Goal: Navigation & Orientation: Find specific page/section

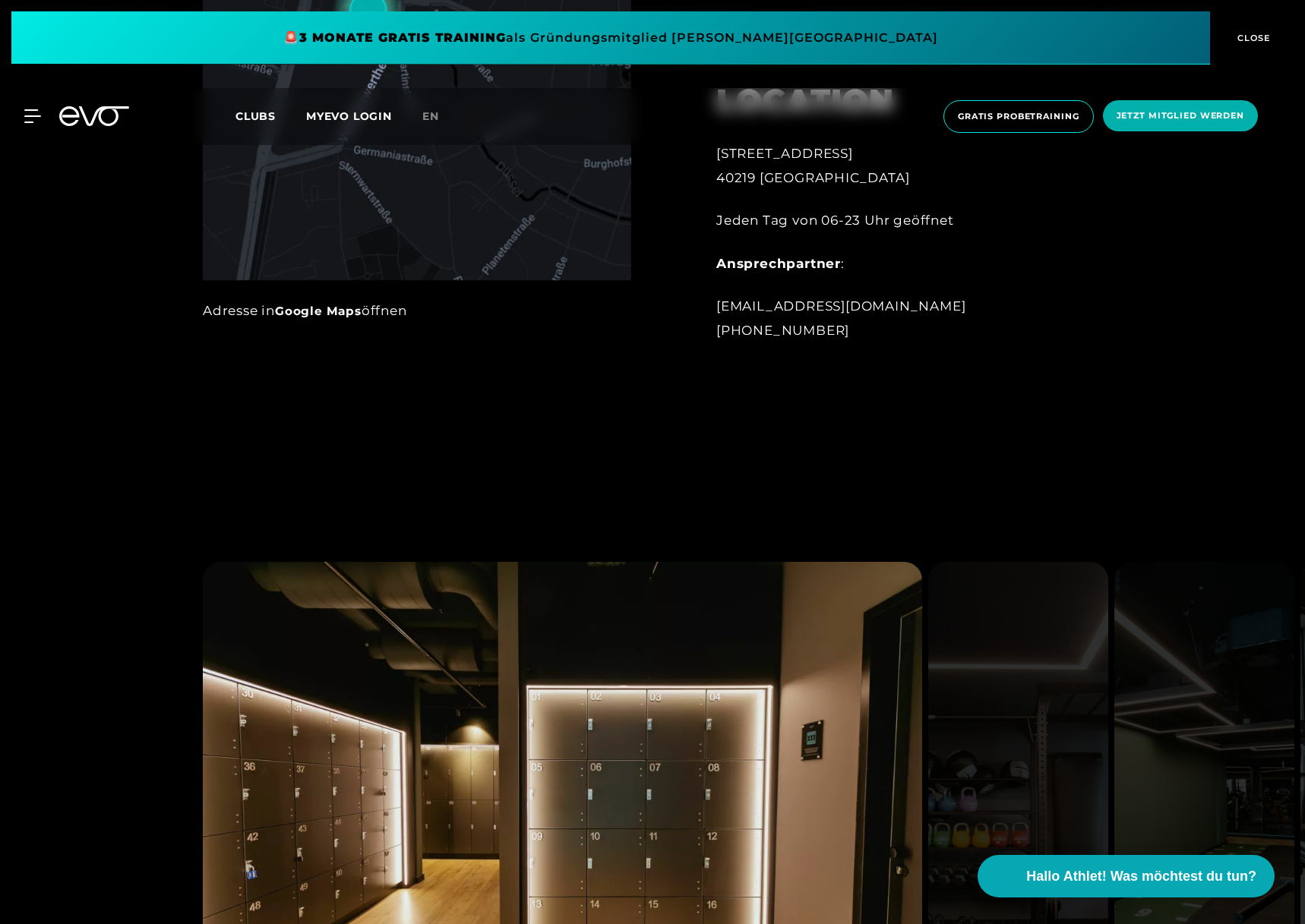
scroll to position [1664, 0]
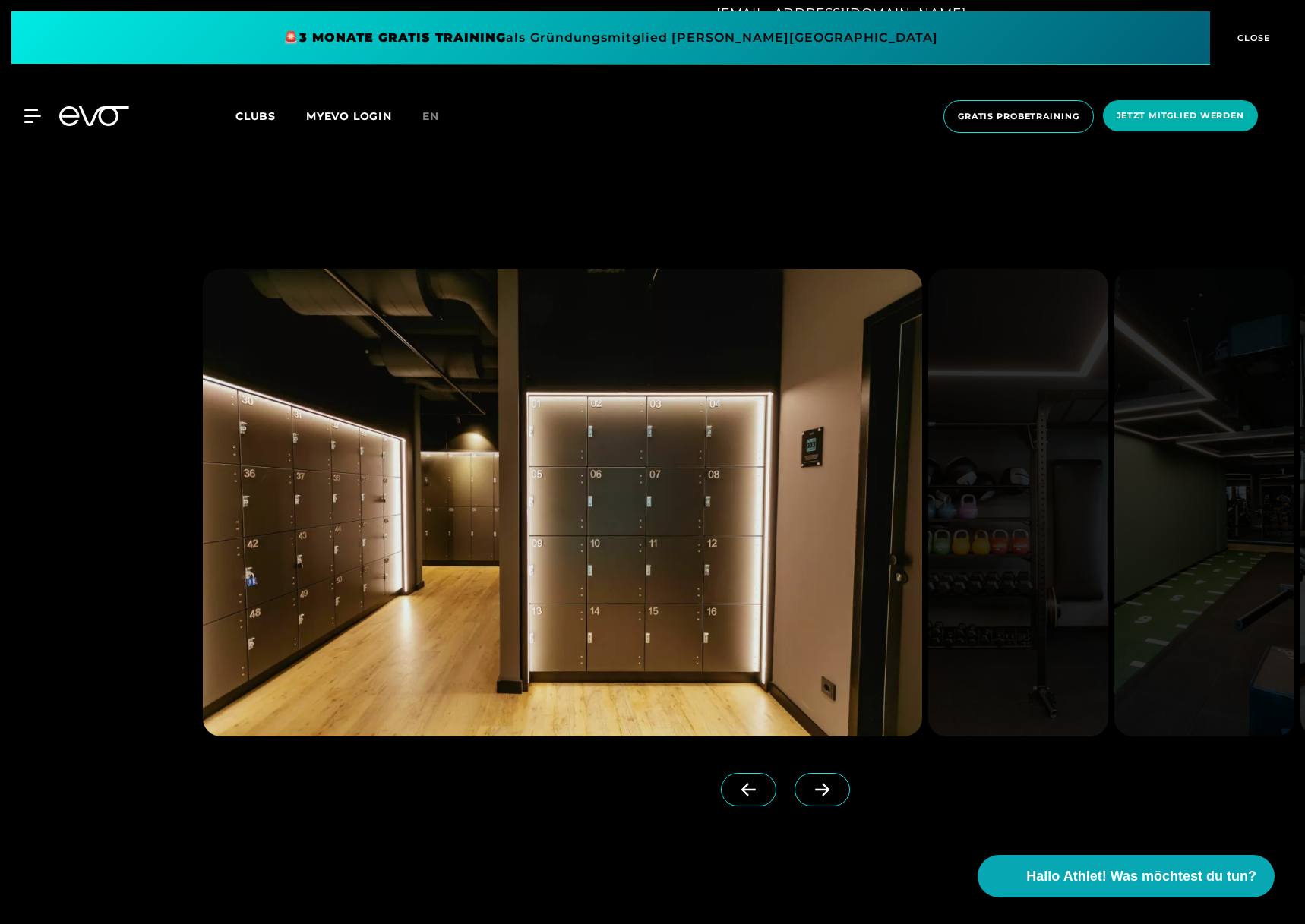
click at [809, 788] on icon at bounding box center [822, 790] width 26 height 14
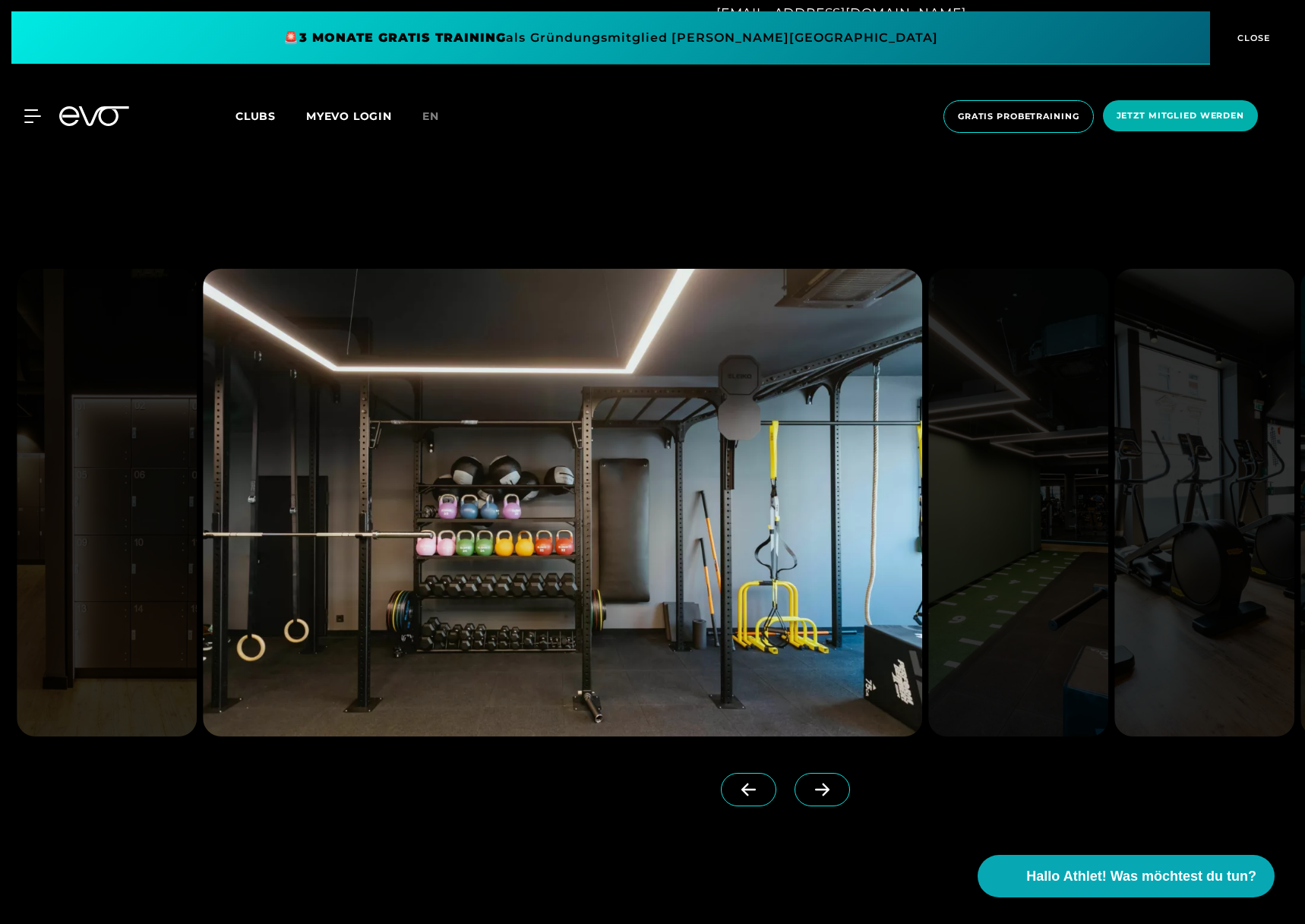
click at [809, 788] on icon at bounding box center [822, 790] width 26 height 14
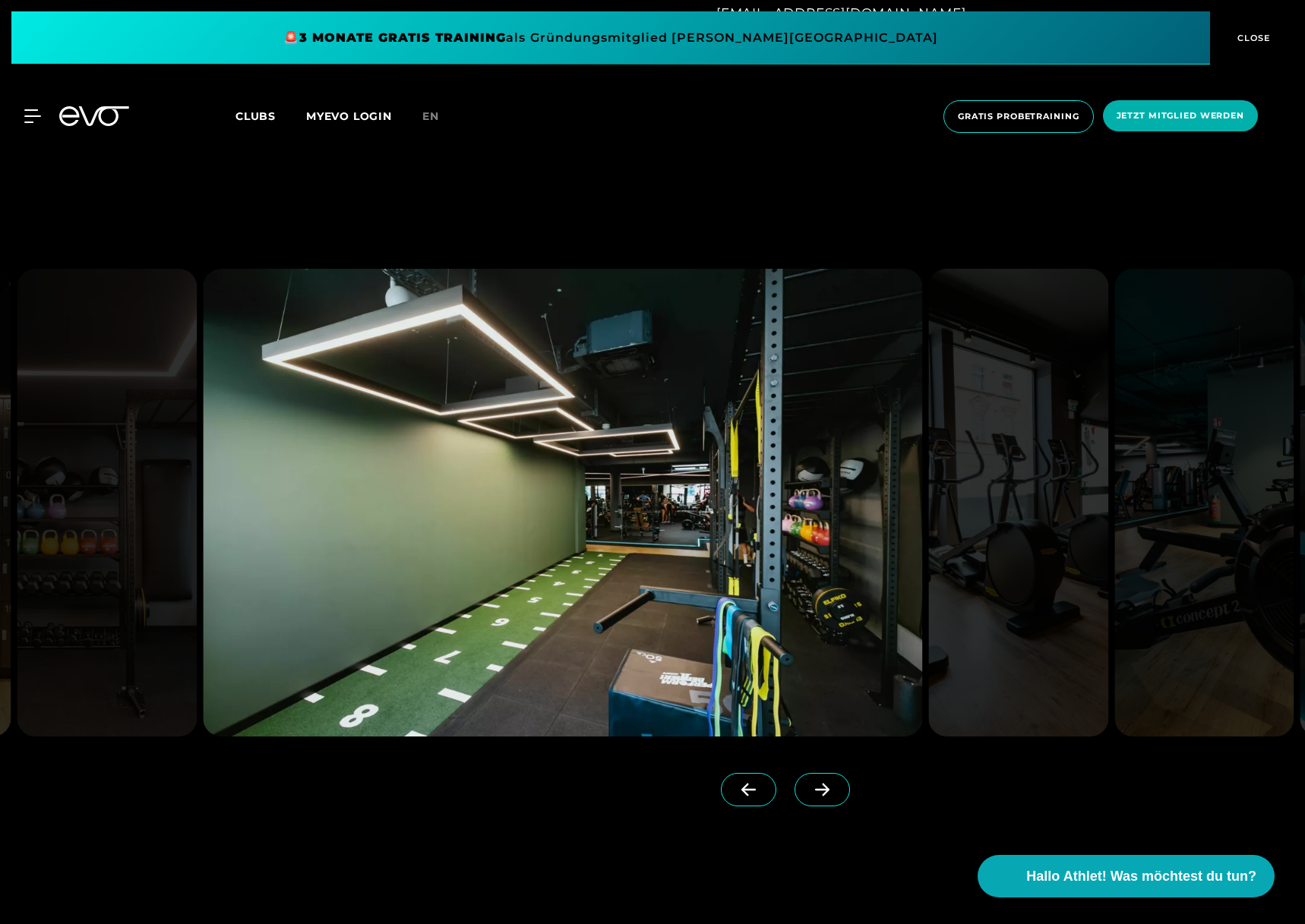
click at [809, 788] on icon at bounding box center [822, 790] width 26 height 14
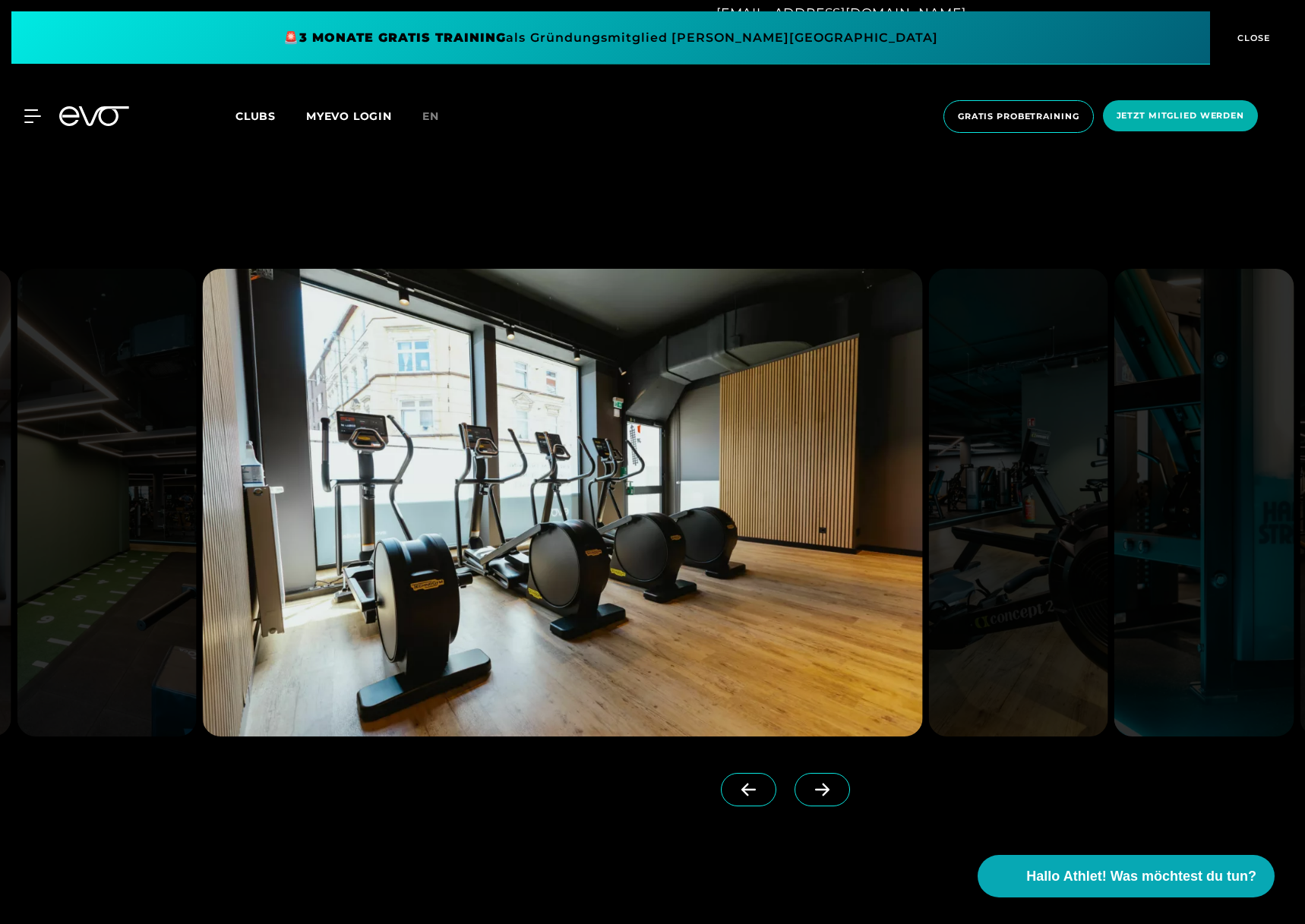
click at [809, 788] on icon at bounding box center [822, 790] width 26 height 14
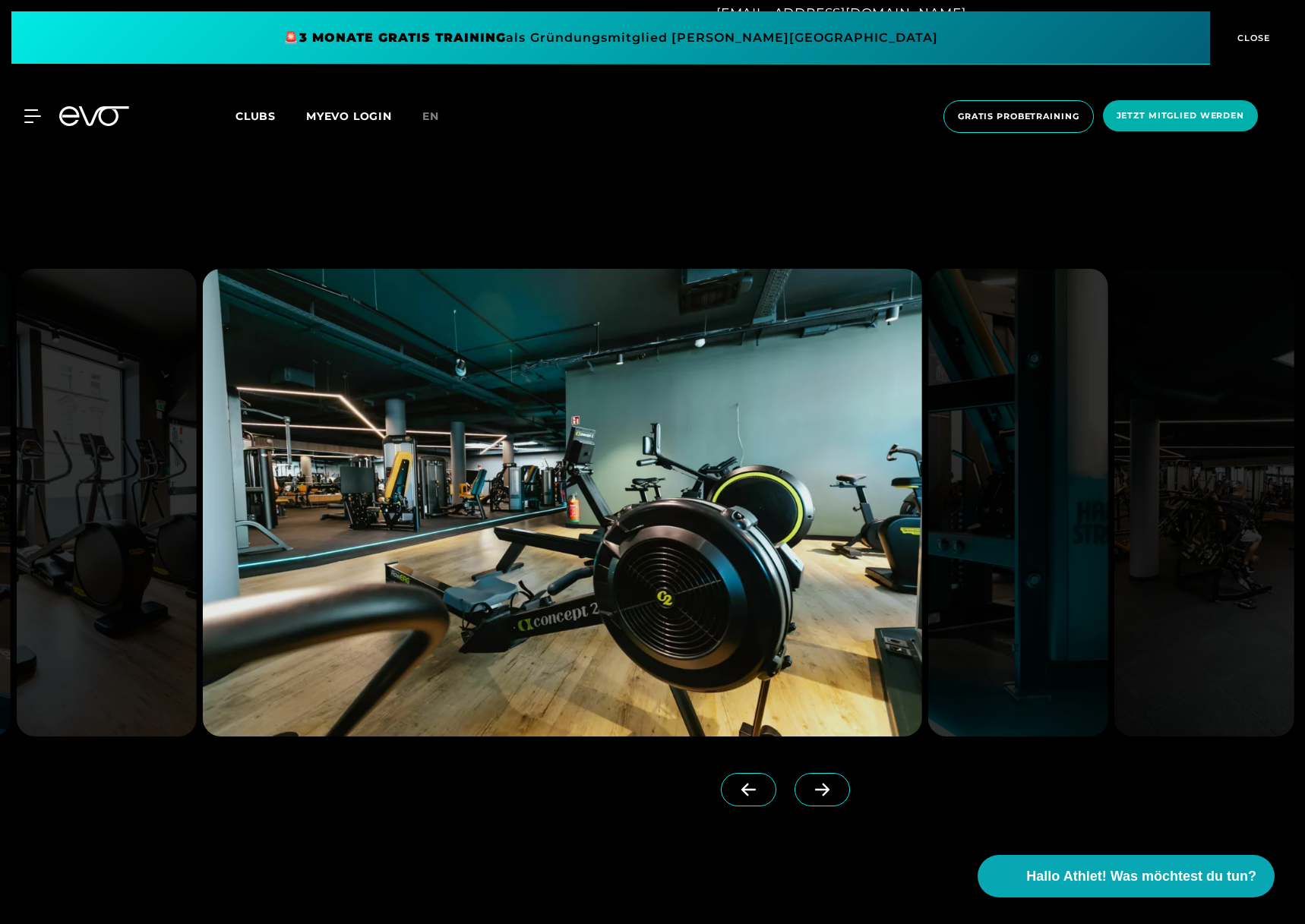
click at [809, 788] on icon at bounding box center [822, 790] width 26 height 14
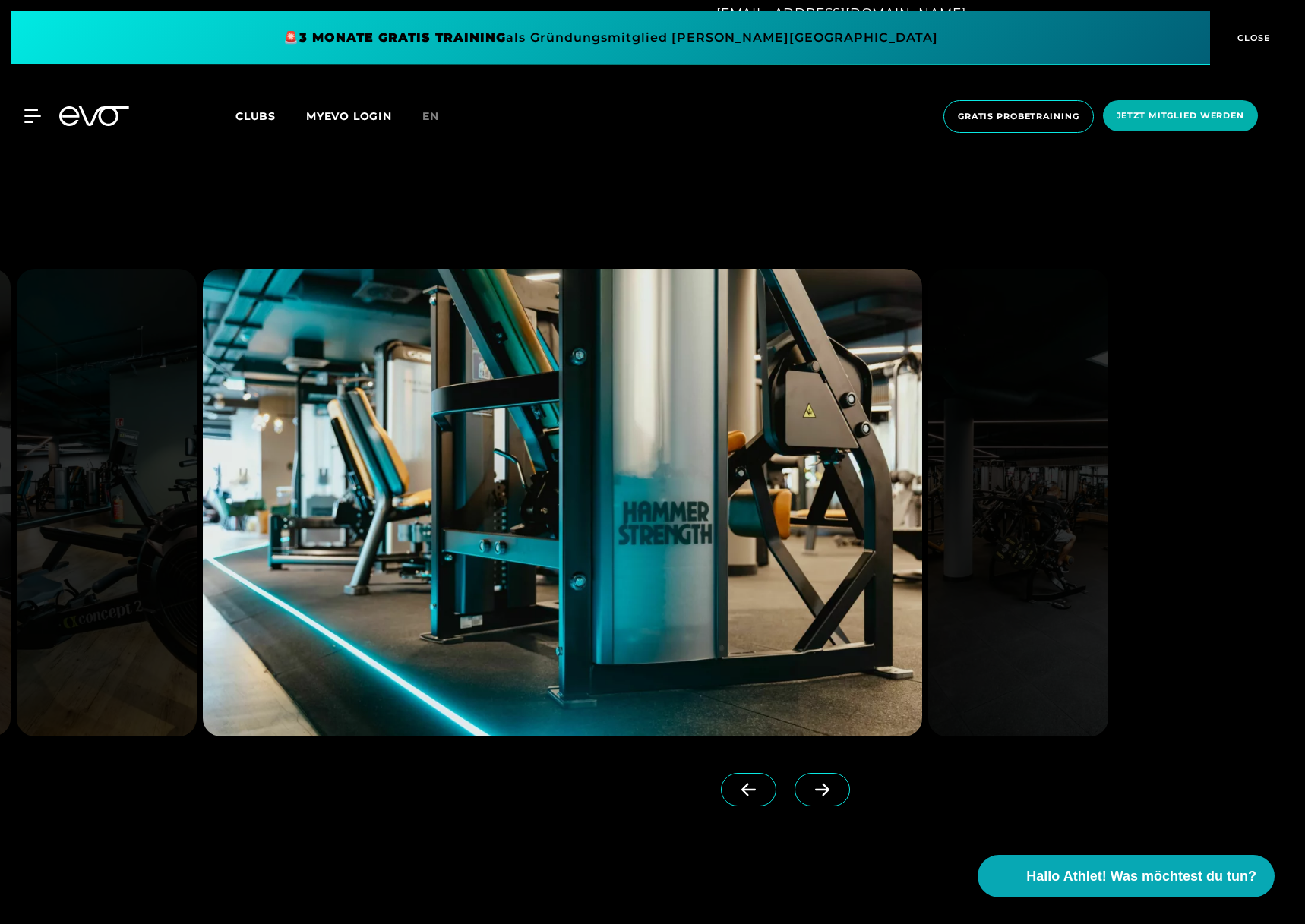
click at [809, 788] on icon at bounding box center [822, 790] width 26 height 14
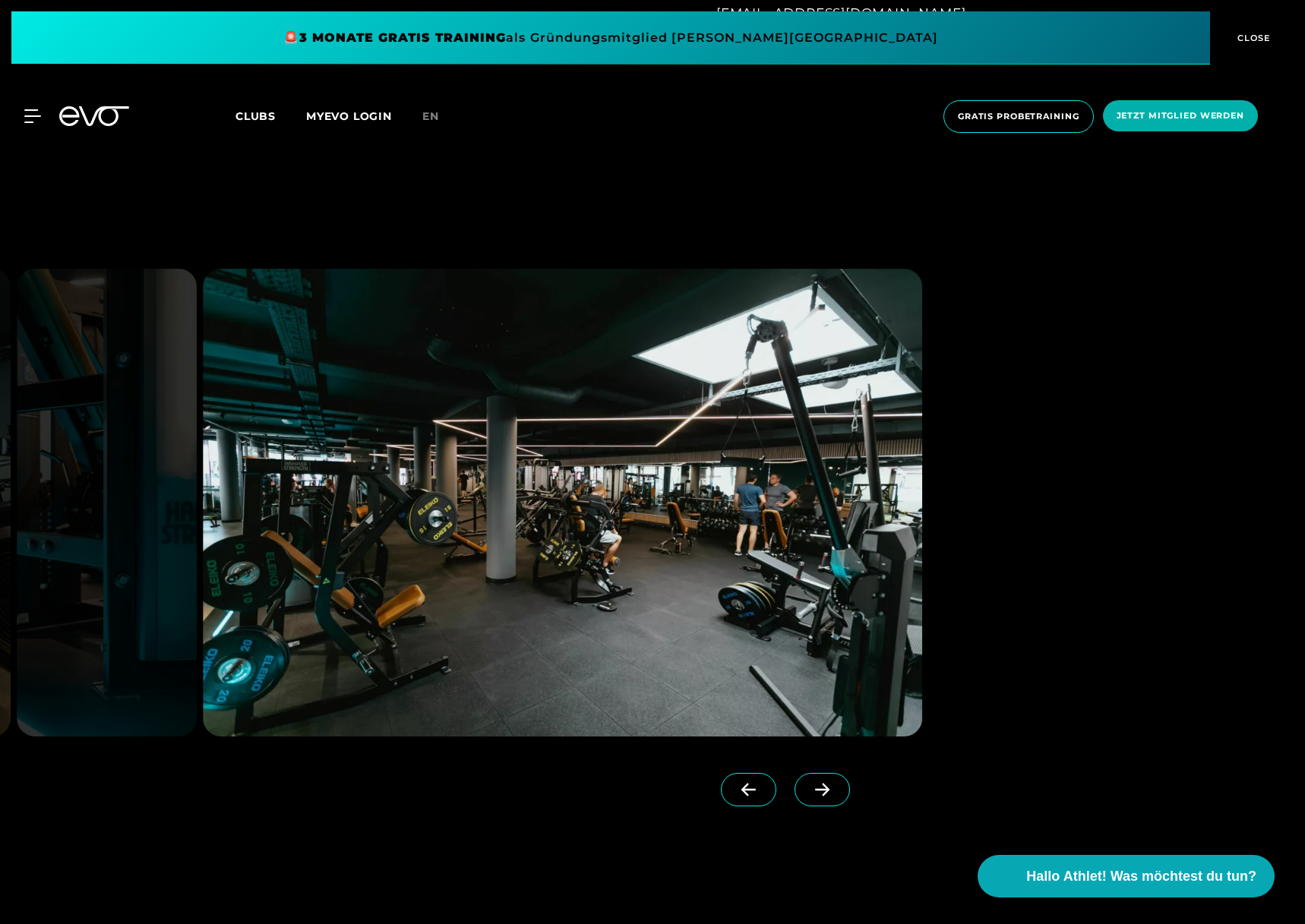
click at [809, 788] on icon at bounding box center [822, 790] width 26 height 14
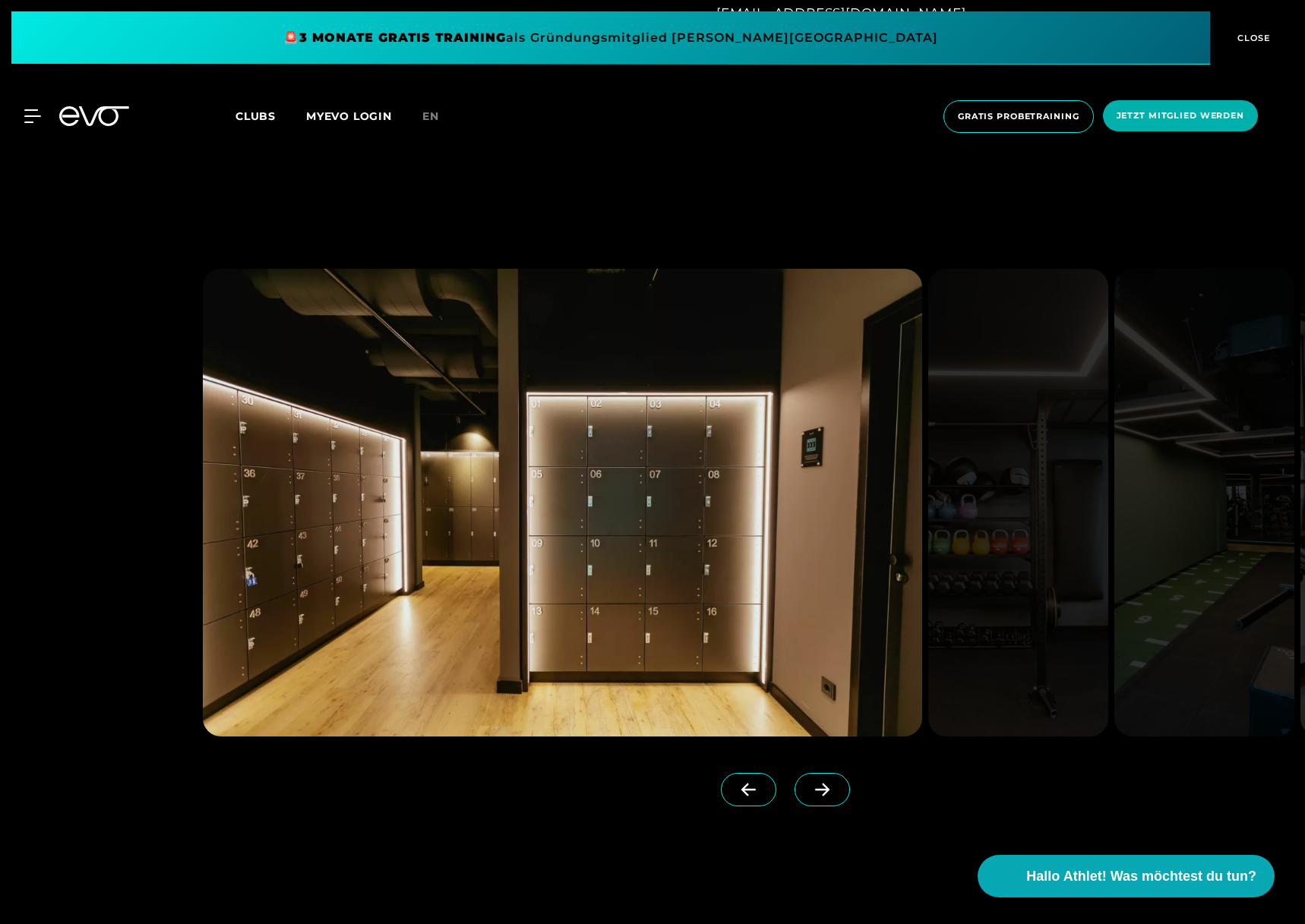
click at [809, 788] on icon at bounding box center [822, 790] width 26 height 14
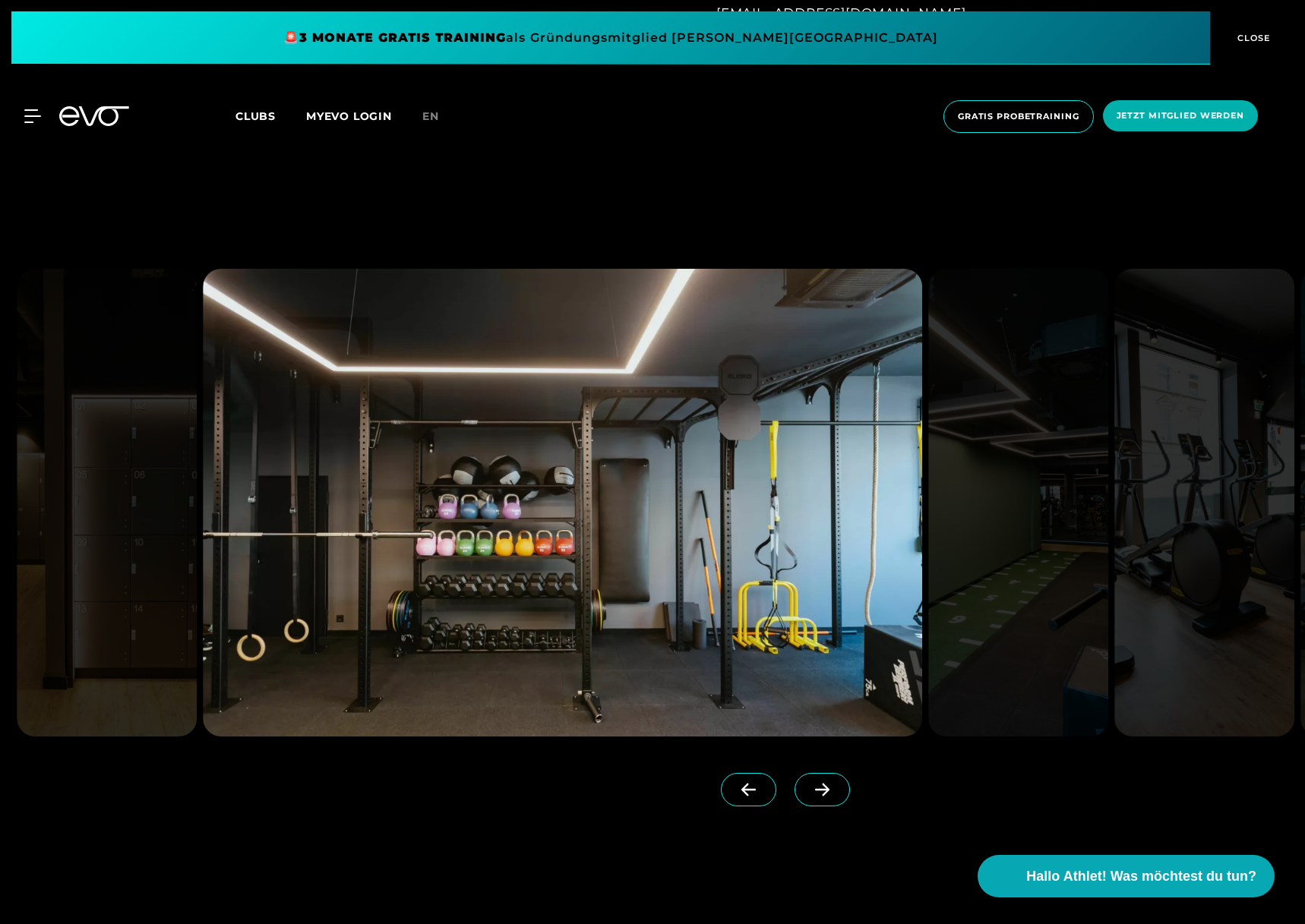
click at [809, 788] on icon at bounding box center [822, 790] width 26 height 14
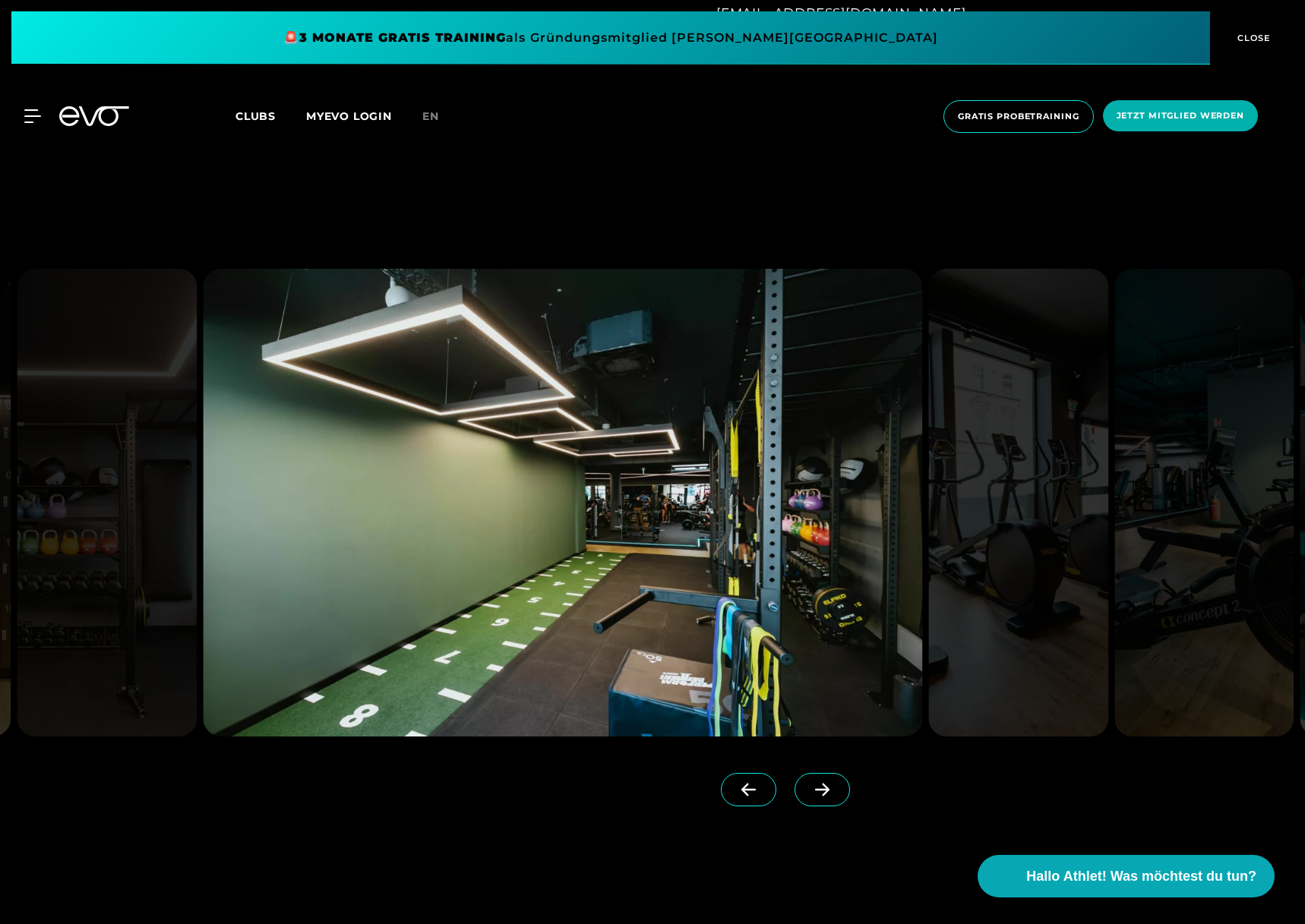
click at [809, 788] on icon at bounding box center [822, 790] width 26 height 14
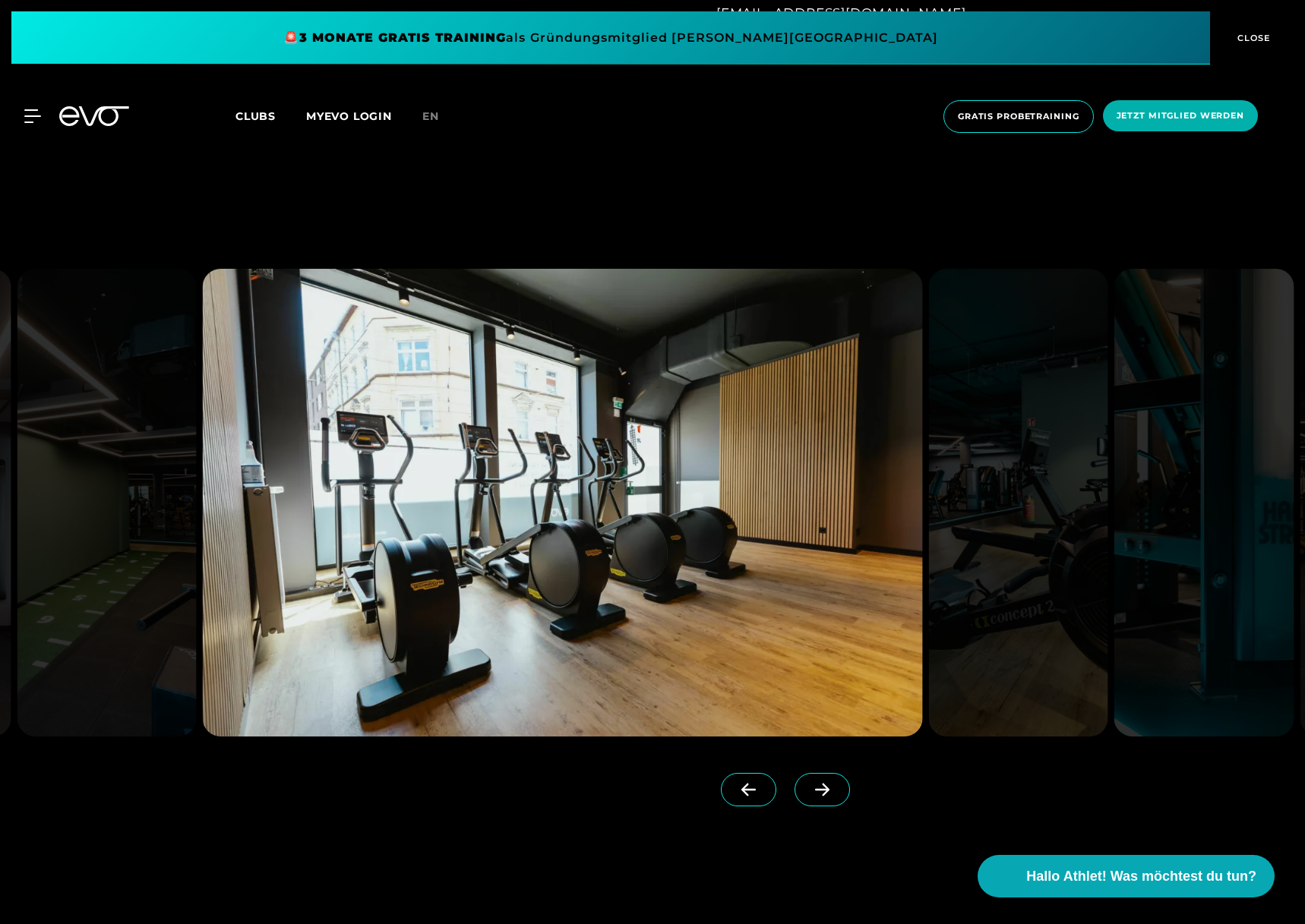
click at [809, 788] on icon at bounding box center [822, 790] width 26 height 14
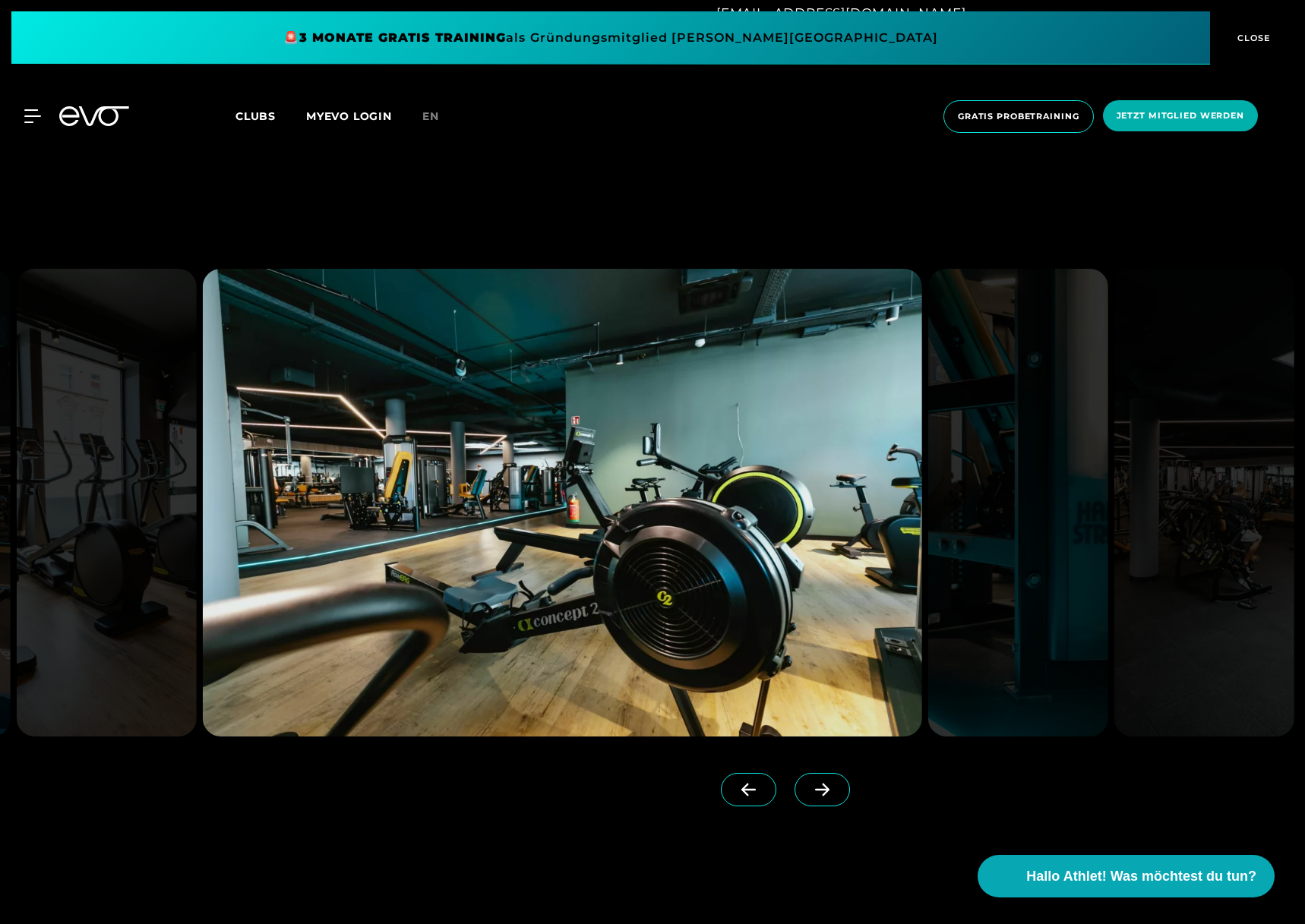
click at [809, 788] on icon at bounding box center [822, 790] width 26 height 14
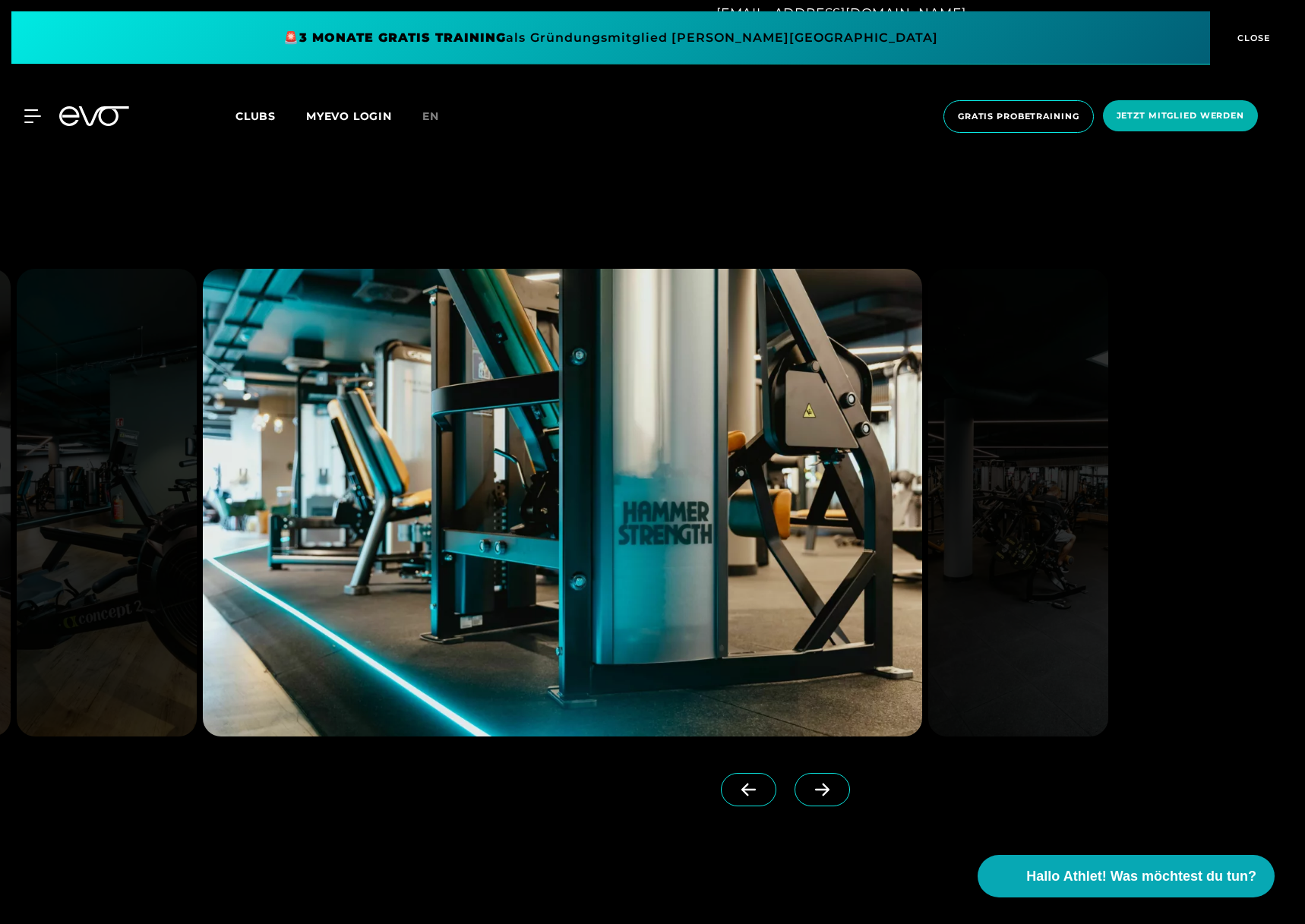
click at [809, 788] on icon at bounding box center [822, 790] width 26 height 14
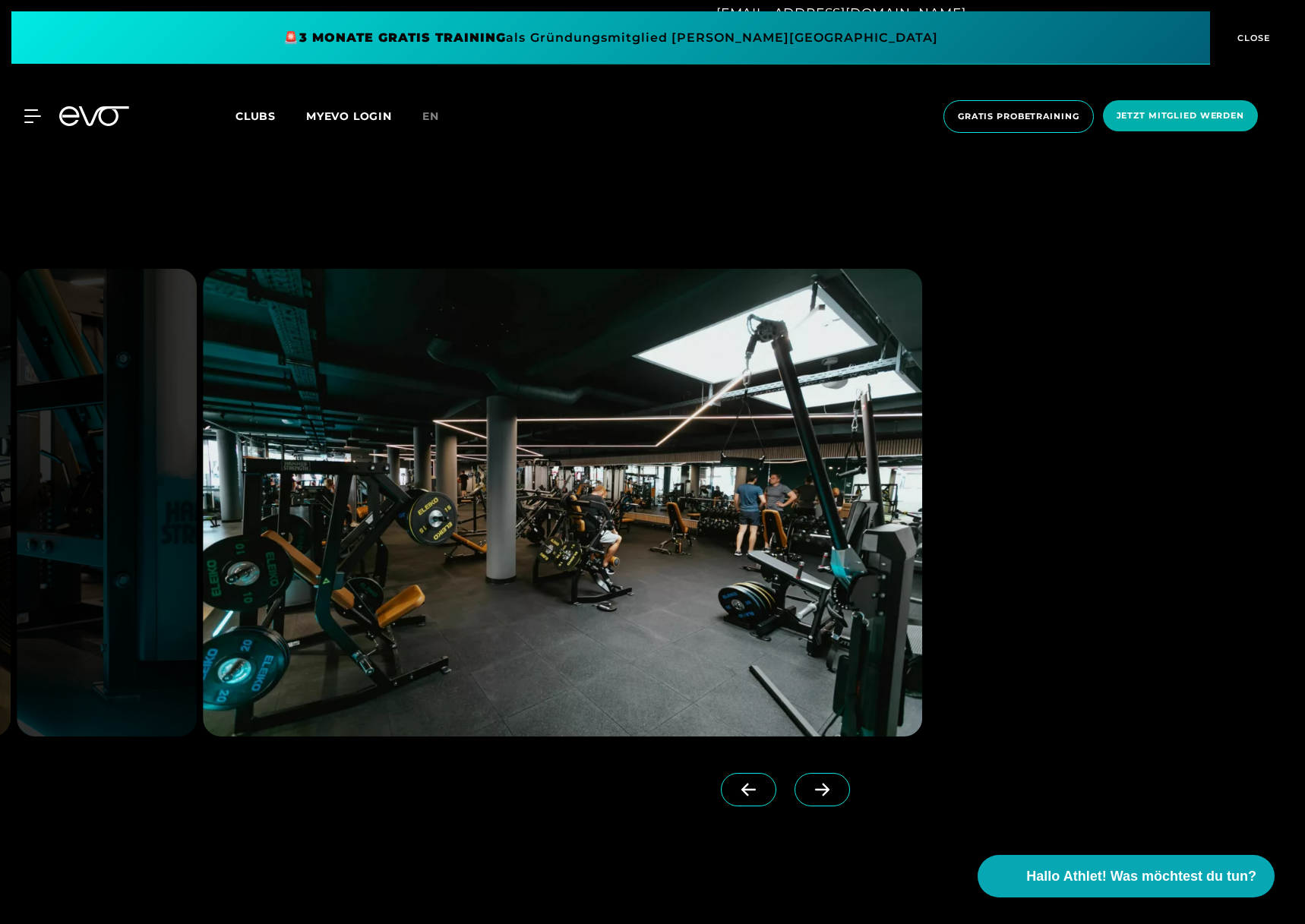
click at [809, 788] on icon at bounding box center [822, 790] width 26 height 14
